Goal: Navigation & Orientation: Find specific page/section

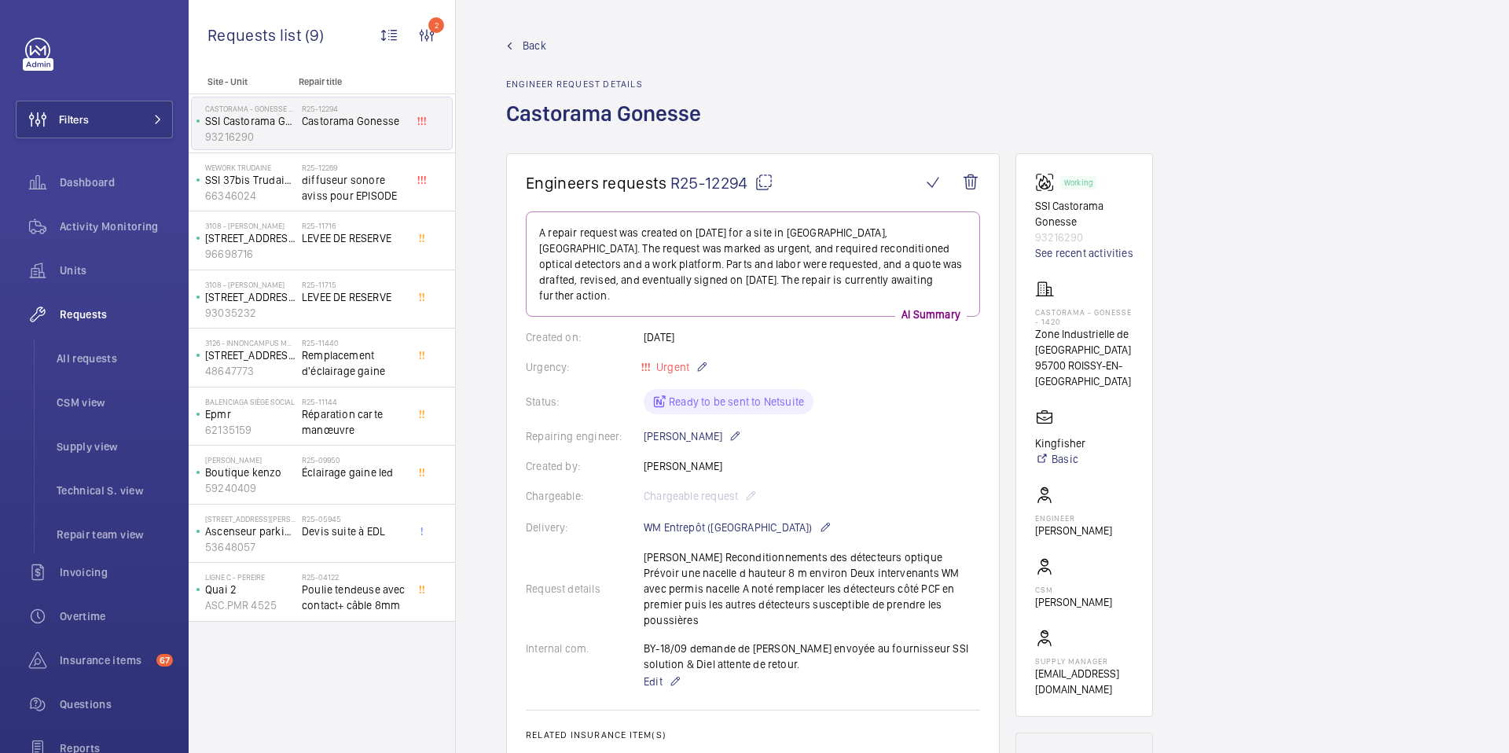
scroll to position [865, 0]
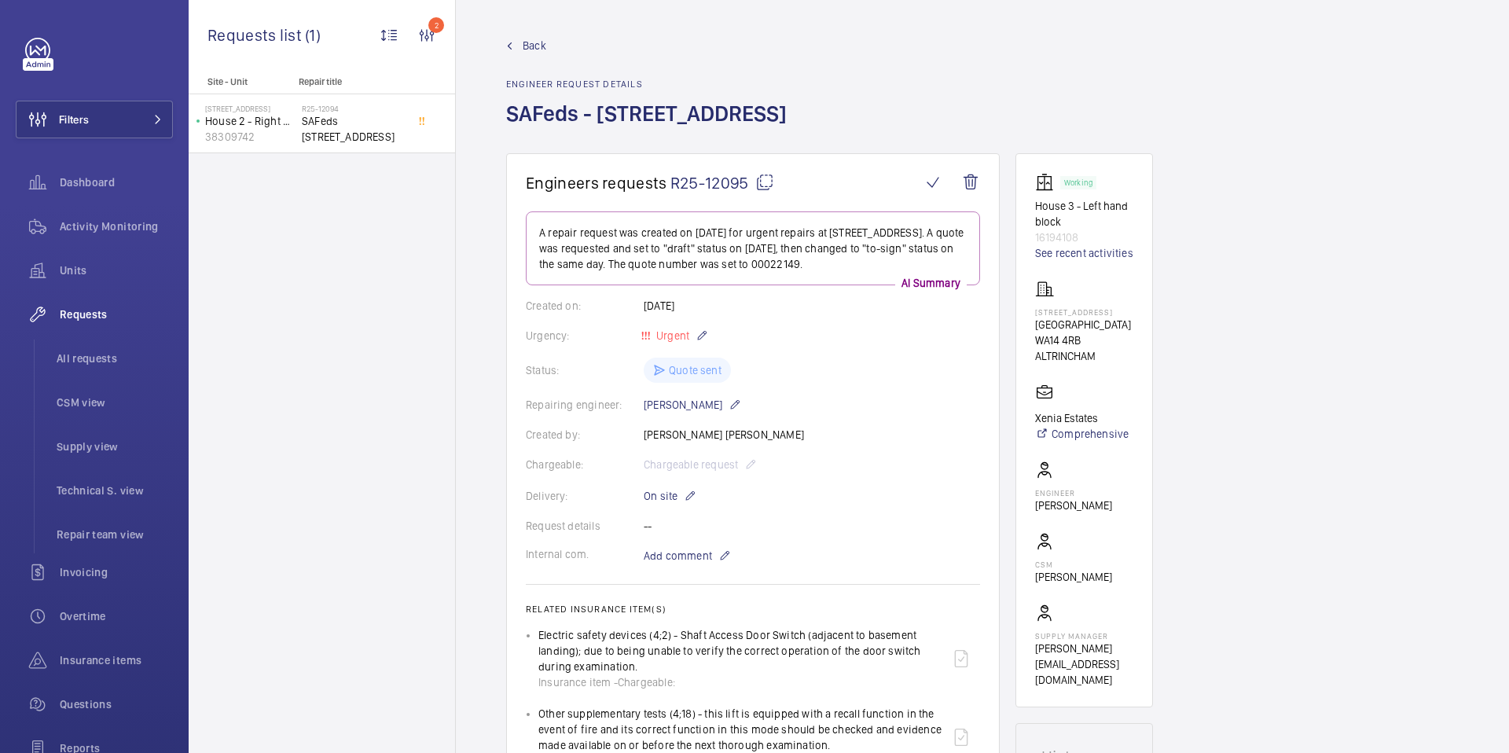
scroll to position [745, 0]
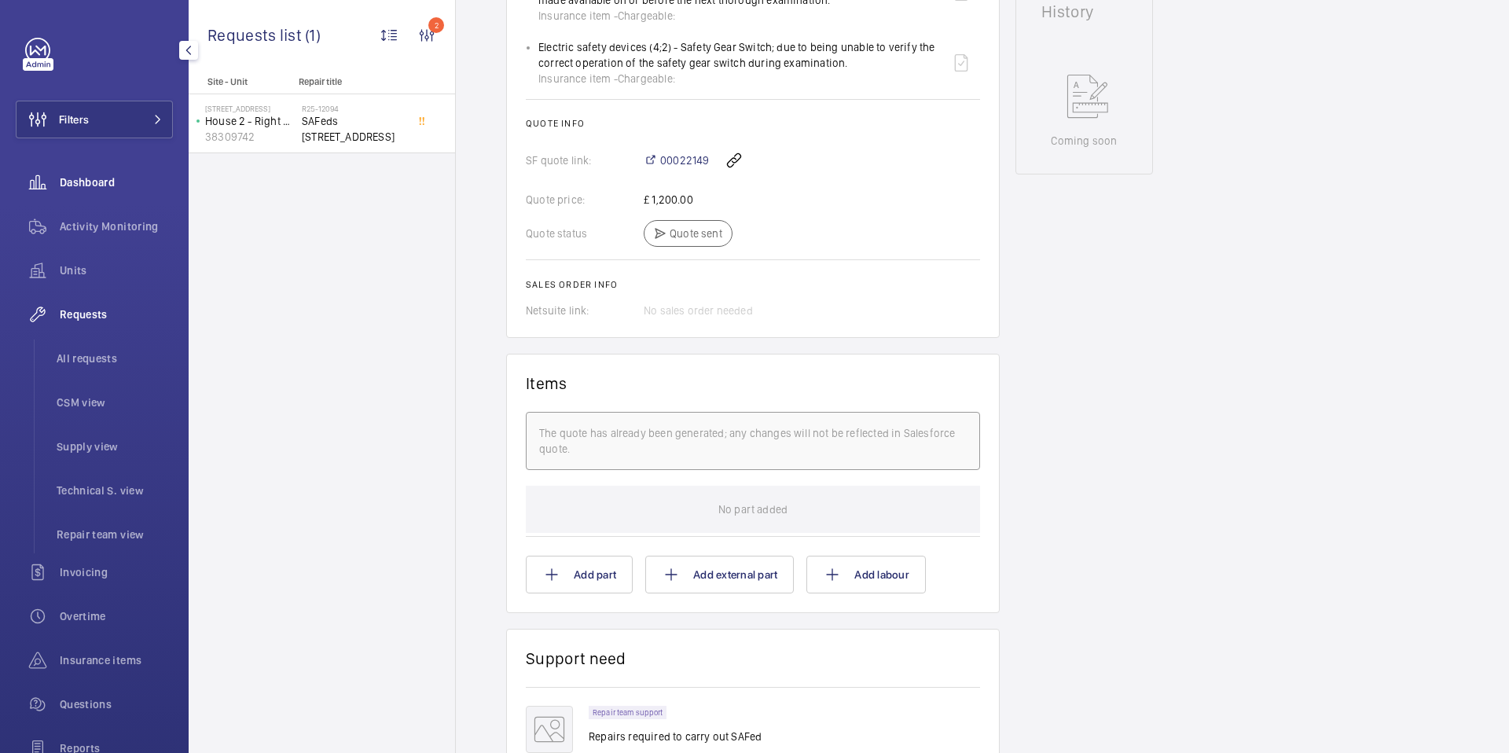
click at [107, 182] on span "Dashboard" at bounding box center [116, 183] width 113 height 16
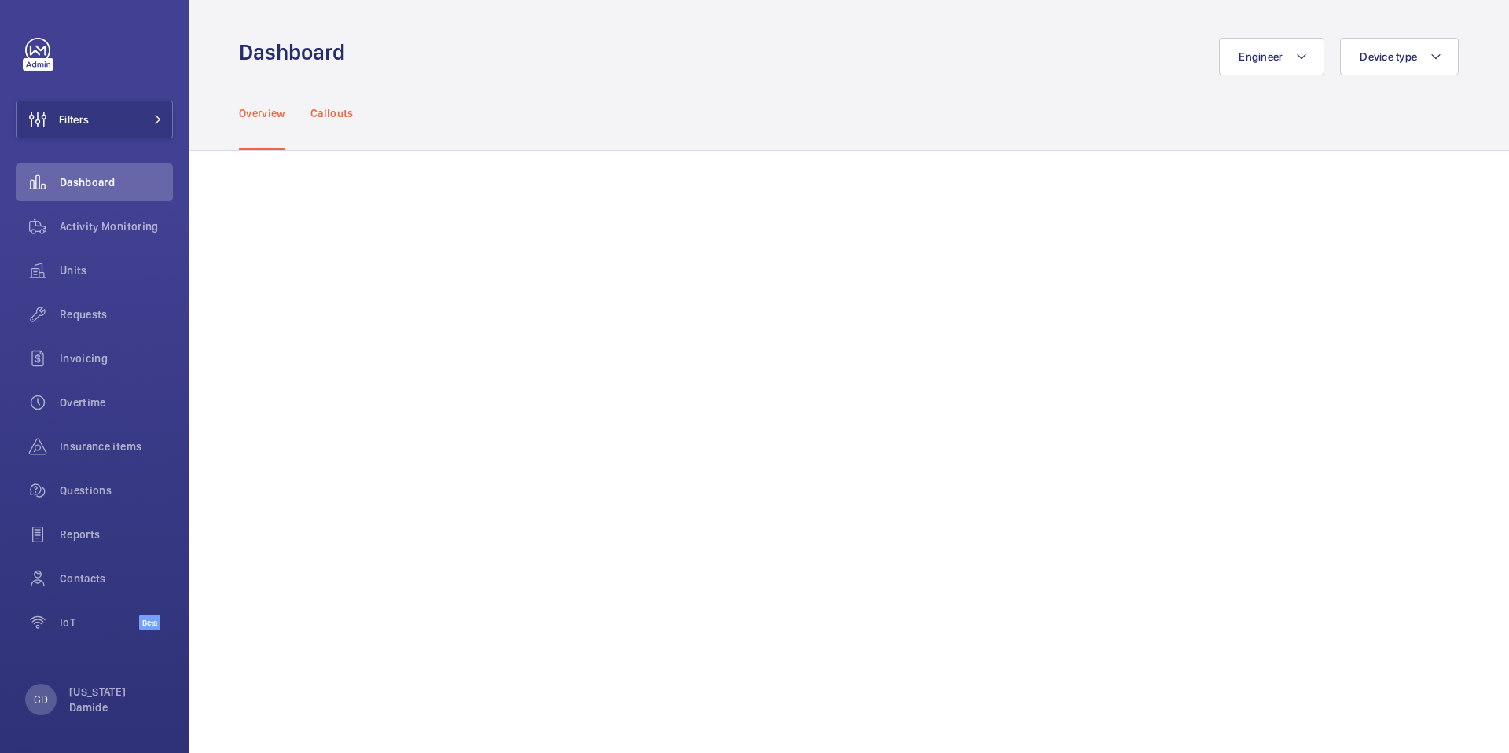
click at [338, 116] on p "Callouts" at bounding box center [331, 113] width 43 height 16
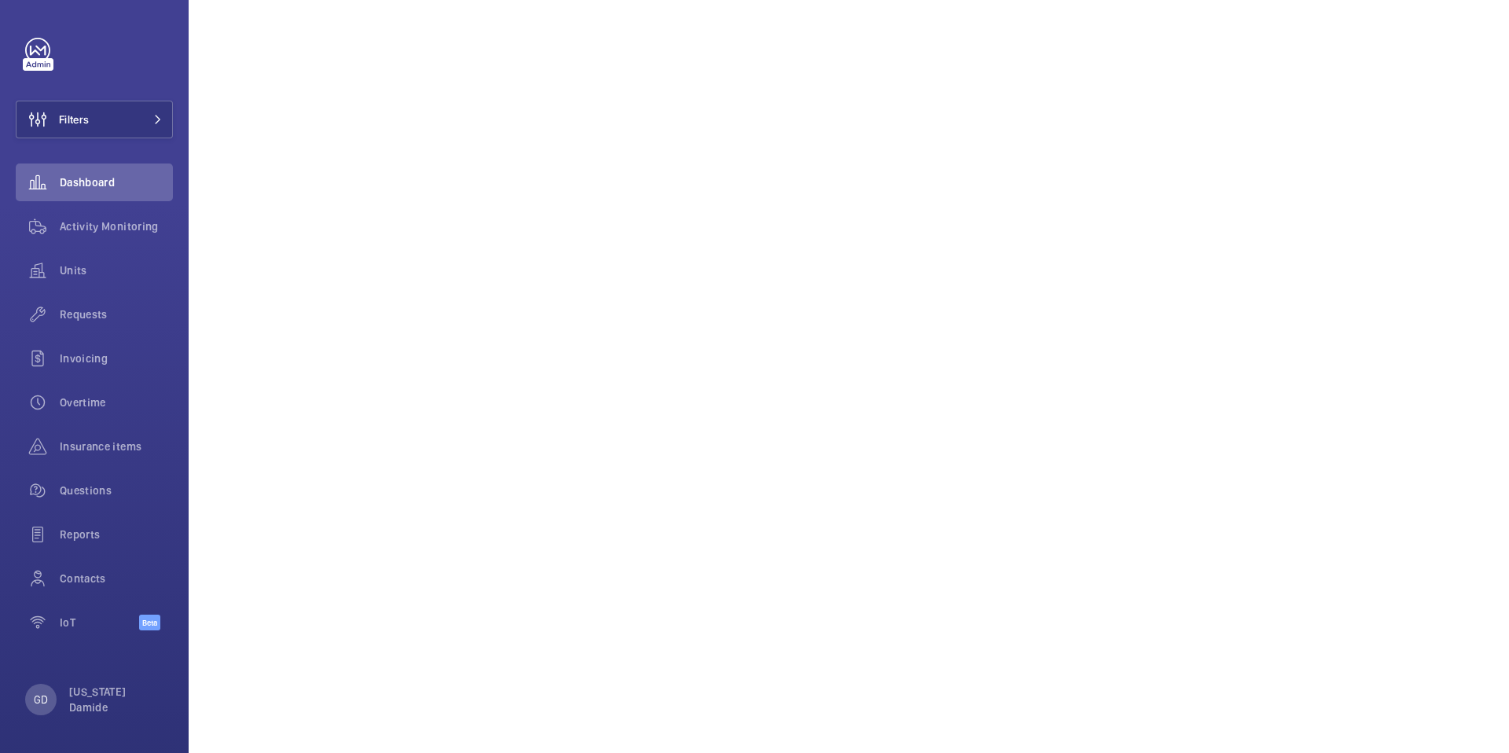
scroll to position [1409, 0]
